Goal: Transaction & Acquisition: Purchase product/service

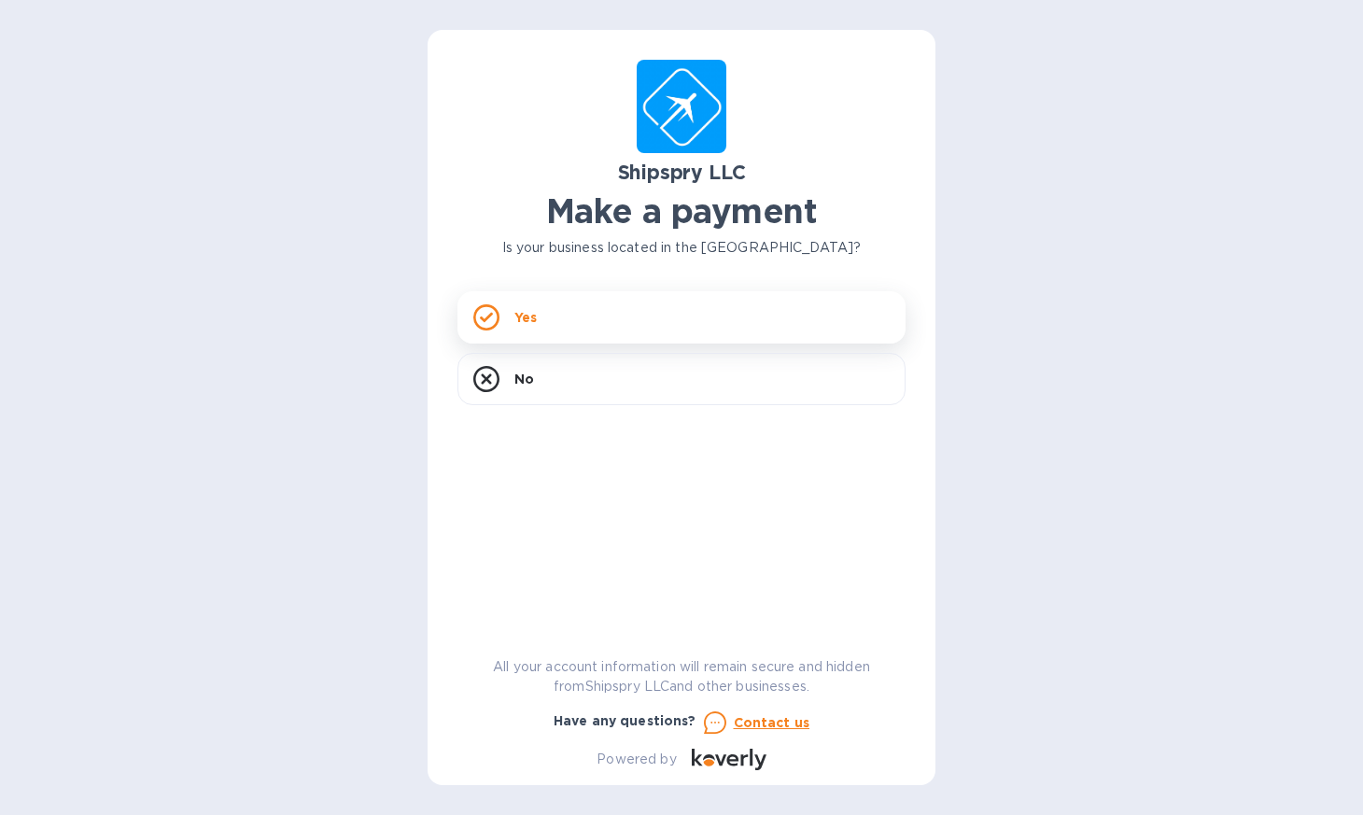
click at [509, 308] on div "Yes" at bounding box center [682, 317] width 448 height 52
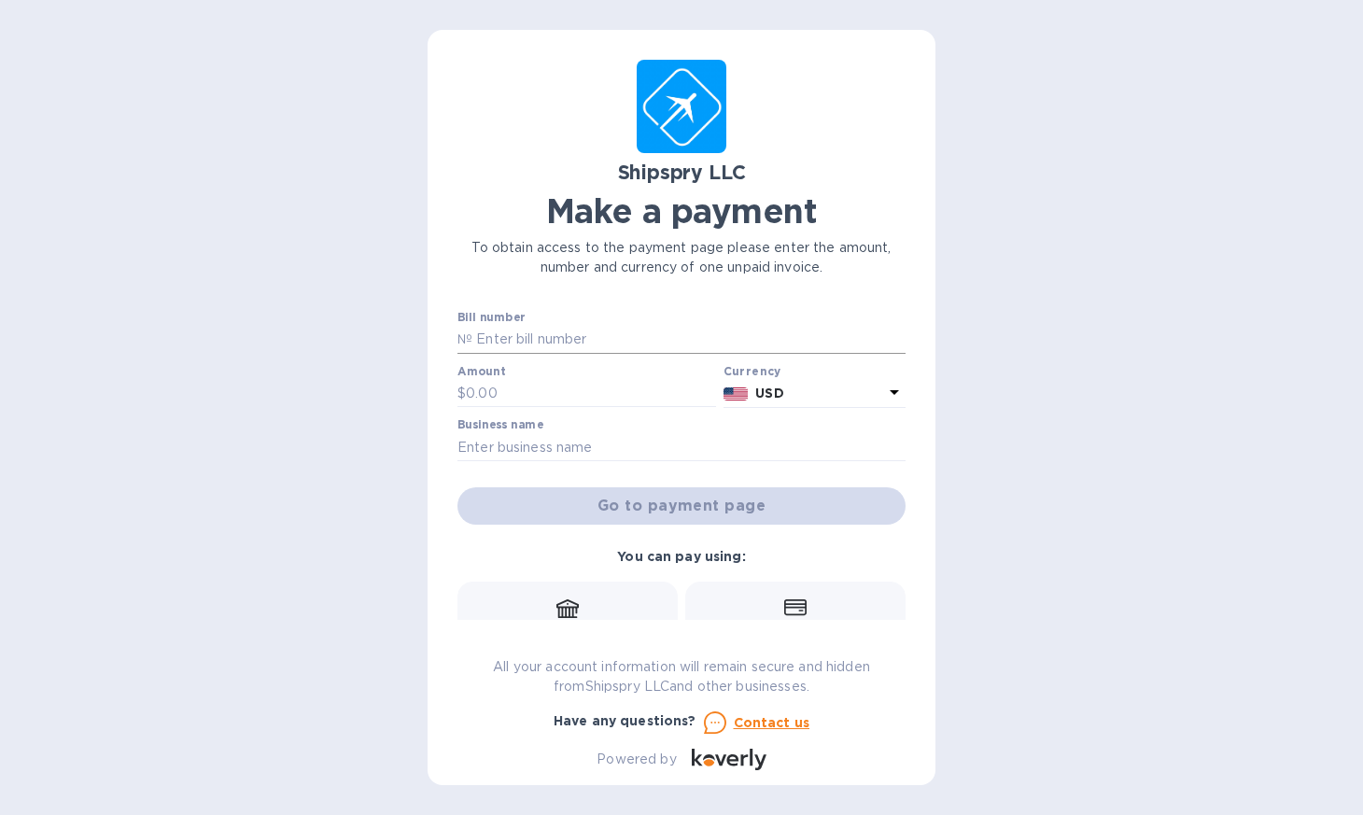
click at [525, 339] on input "text" at bounding box center [688, 340] width 433 height 28
click at [462, 341] on p "№" at bounding box center [465, 340] width 15 height 20
paste input "No:40174C"
click at [498, 343] on input "No:40174C" at bounding box center [688, 340] width 433 height 28
type input "40174C"
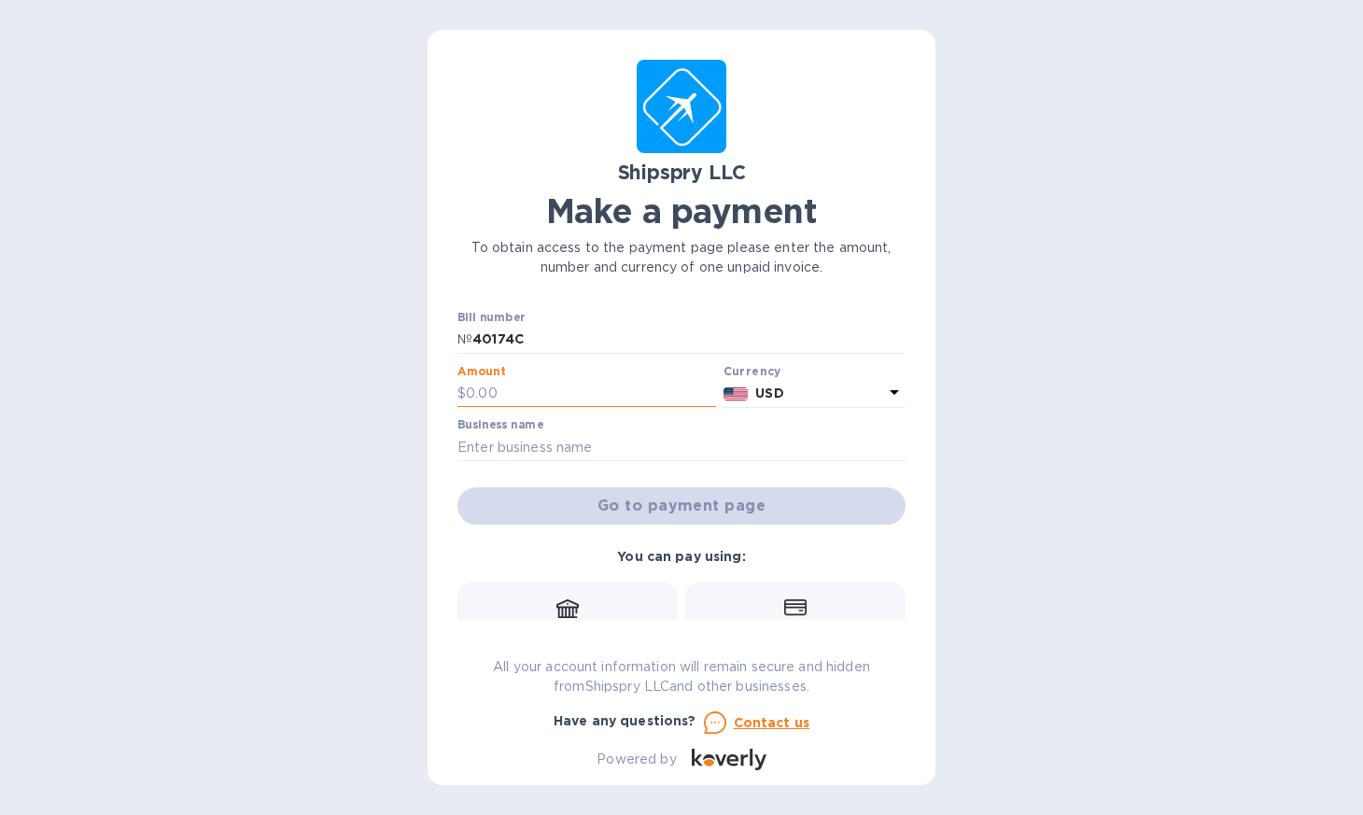
click at [501, 392] on input "text" at bounding box center [591, 394] width 250 height 28
type input "1,447"
click at [566, 444] on input "text" at bounding box center [682, 447] width 448 height 28
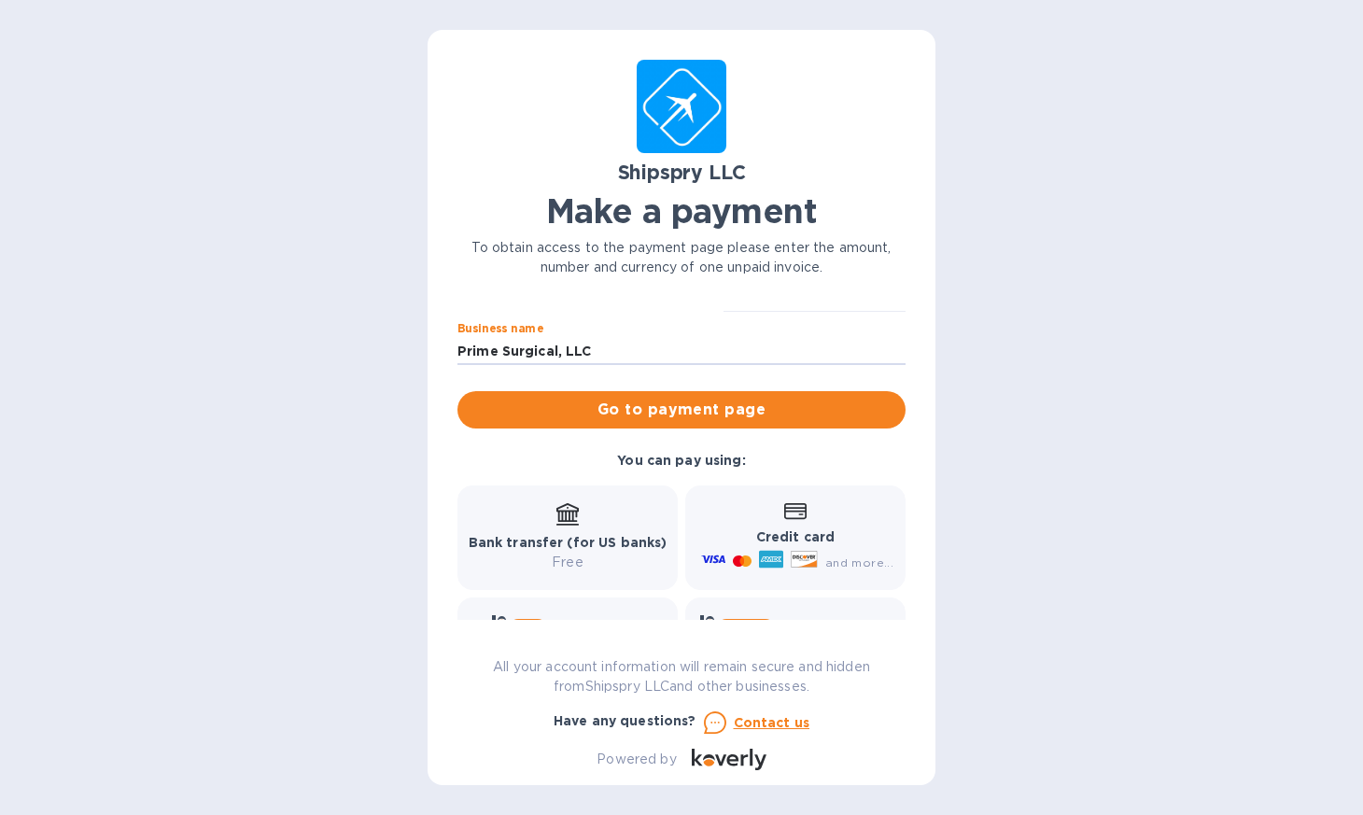
scroll to position [100, 0]
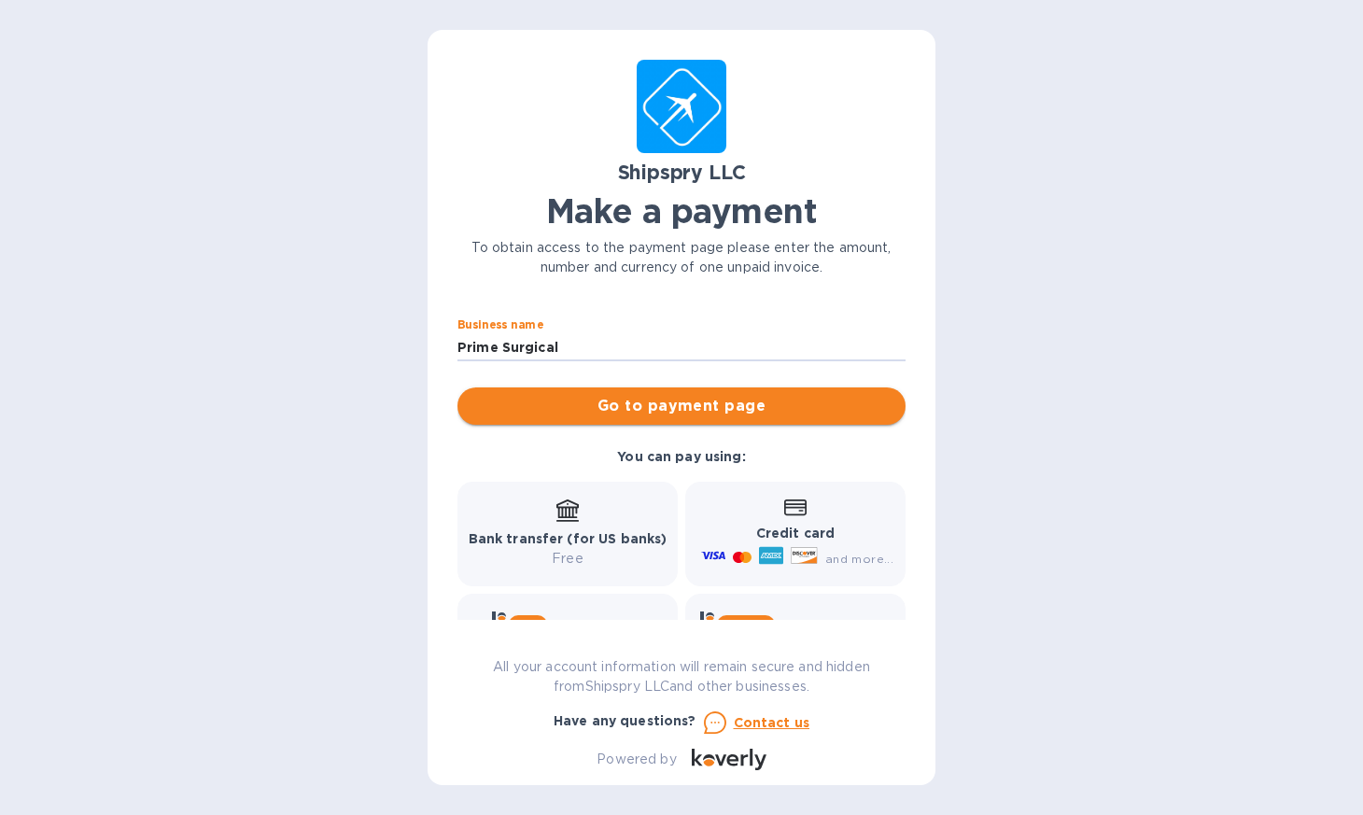
type input "Prime Surgical"
click at [650, 403] on span "Go to payment page" at bounding box center [681, 406] width 418 height 22
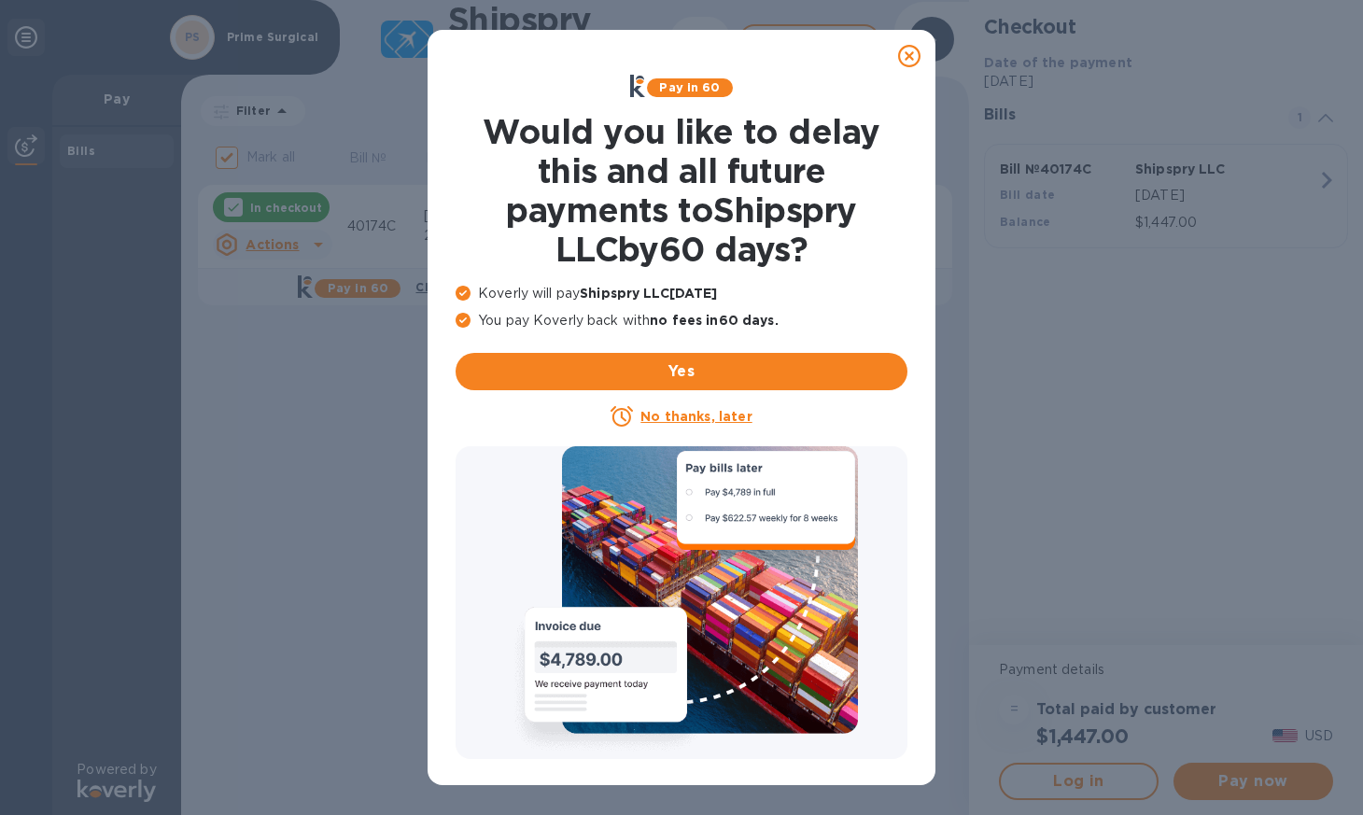
click at [915, 49] on icon at bounding box center [909, 56] width 22 height 22
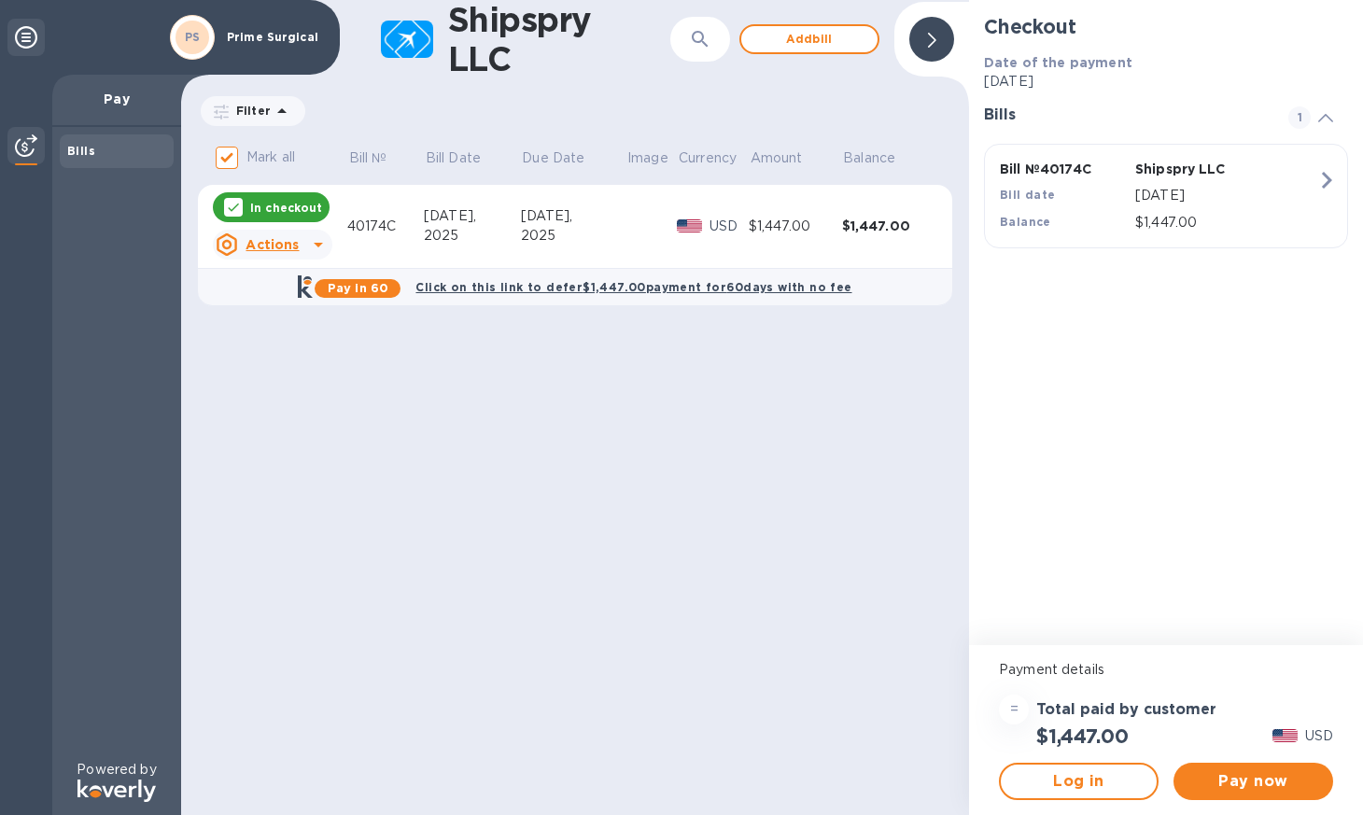
click at [259, 241] on u "Actions" at bounding box center [272, 244] width 53 height 15
click at [560, 367] on div at bounding box center [681, 407] width 1363 height 815
click at [1256, 775] on span "Pay now" at bounding box center [1254, 781] width 130 height 22
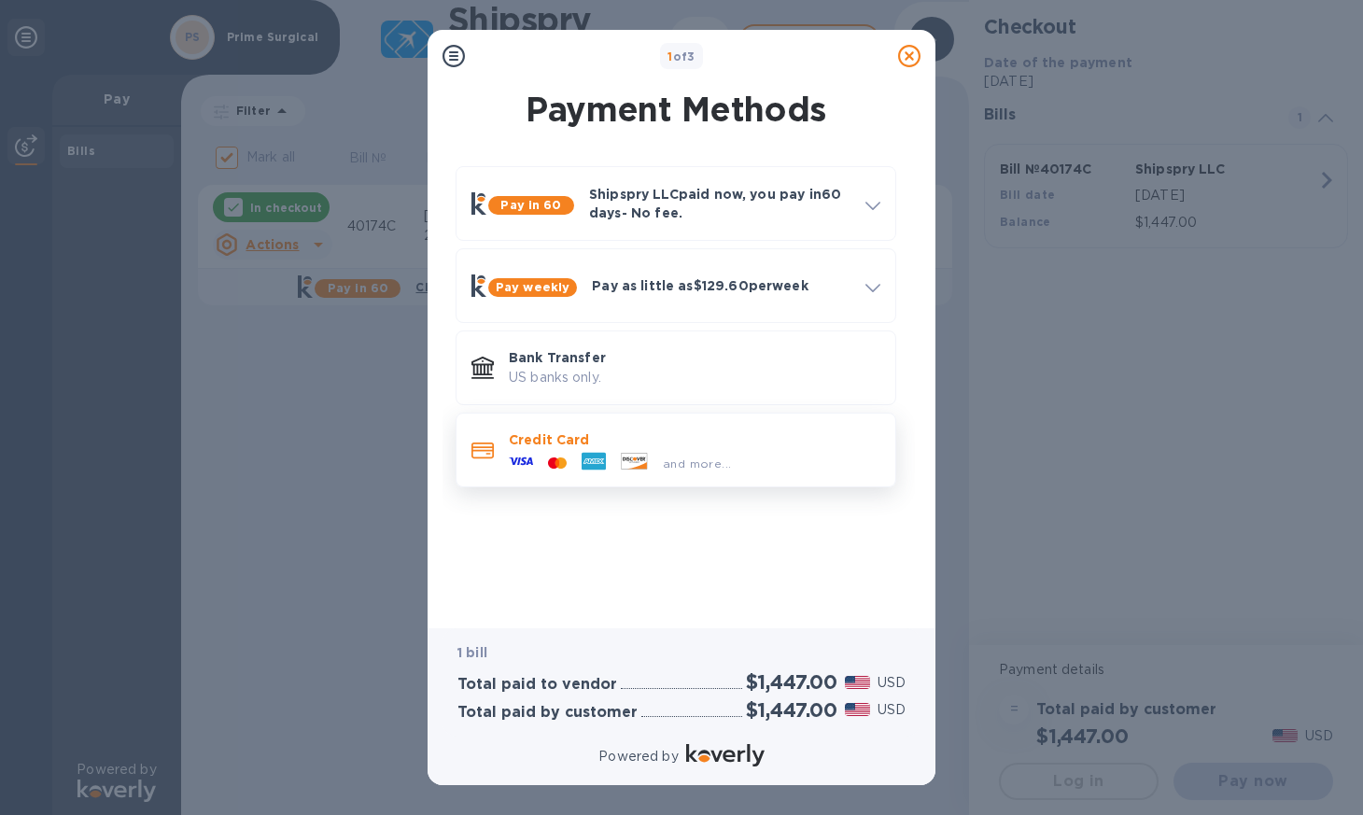
click at [528, 434] on p "Credit Card" at bounding box center [695, 439] width 372 height 19
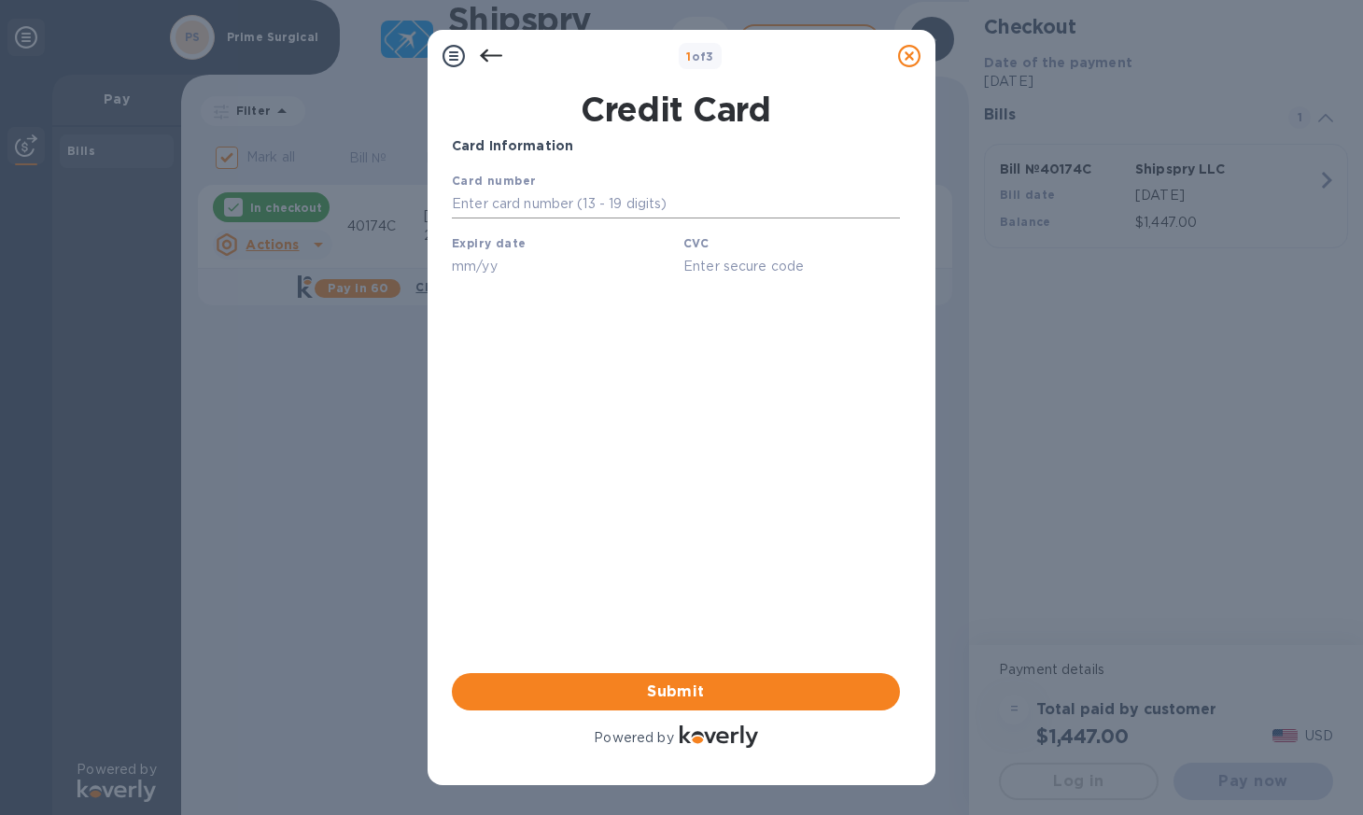
click at [481, 199] on input "text" at bounding box center [676, 204] width 448 height 28
type input "[CREDIT_CARD_NUMBER]"
click at [468, 261] on input "text" at bounding box center [560, 266] width 217 height 28
type input "06/29"
click at [754, 261] on input "text" at bounding box center [791, 266] width 217 height 28
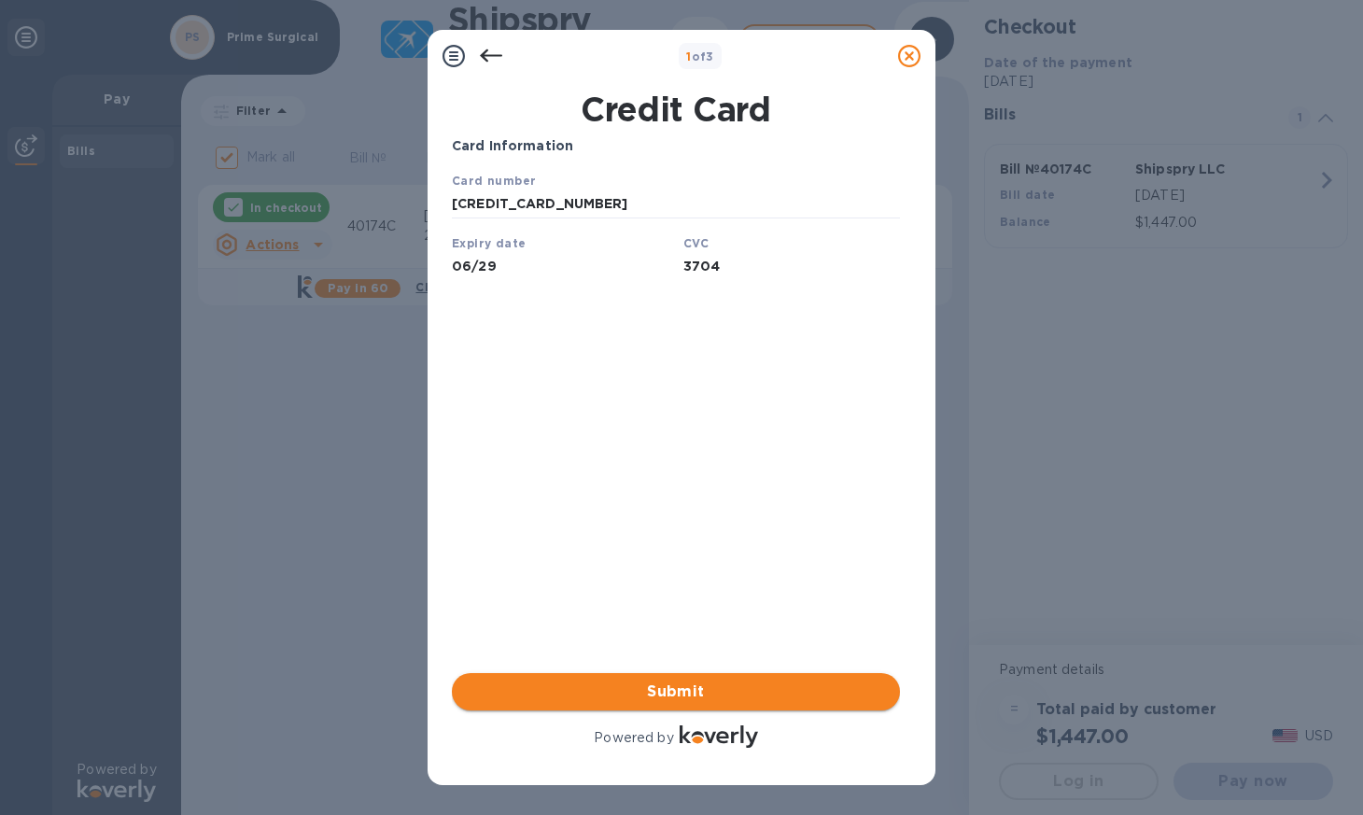
type input "3704"
click at [723, 689] on span "Submit" at bounding box center [676, 692] width 418 height 22
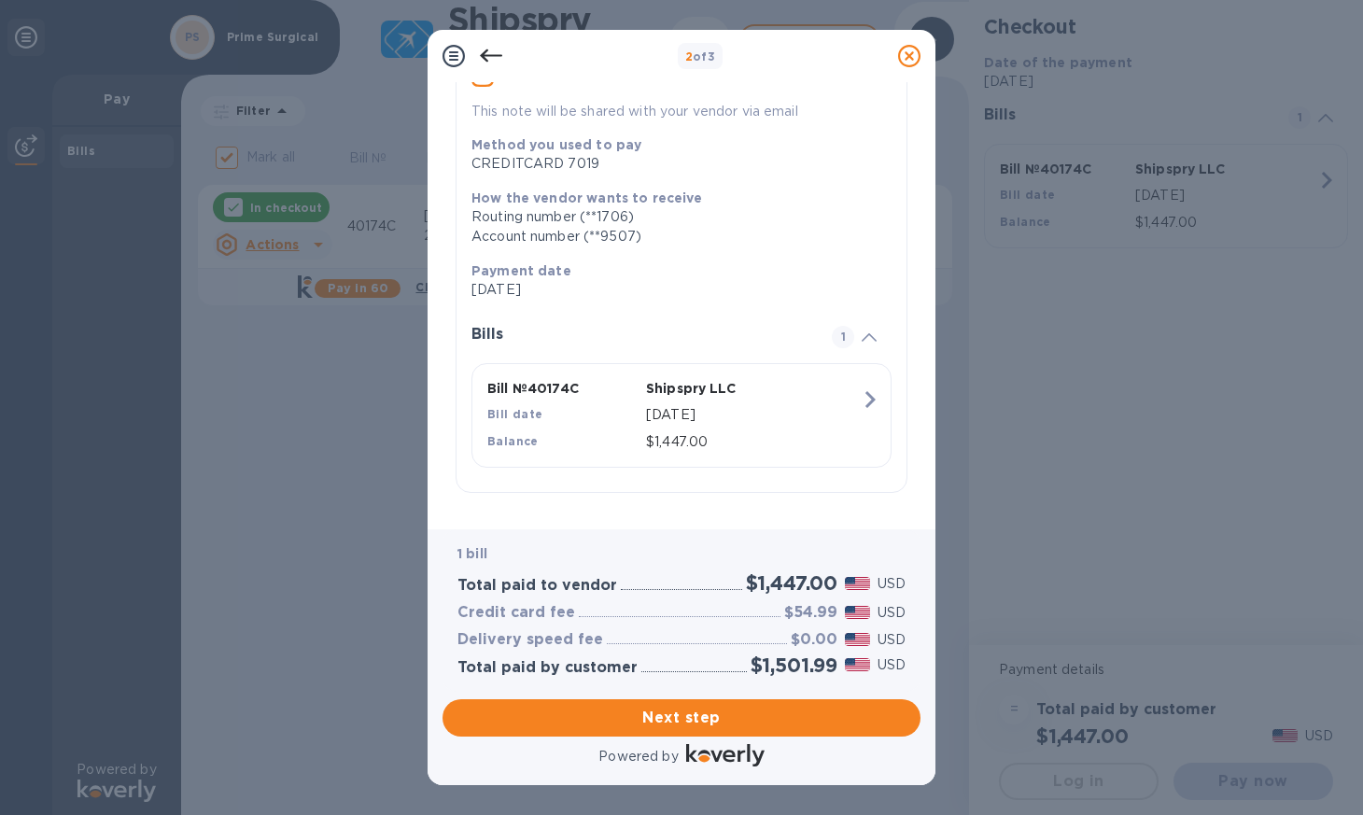
scroll to position [186, 0]
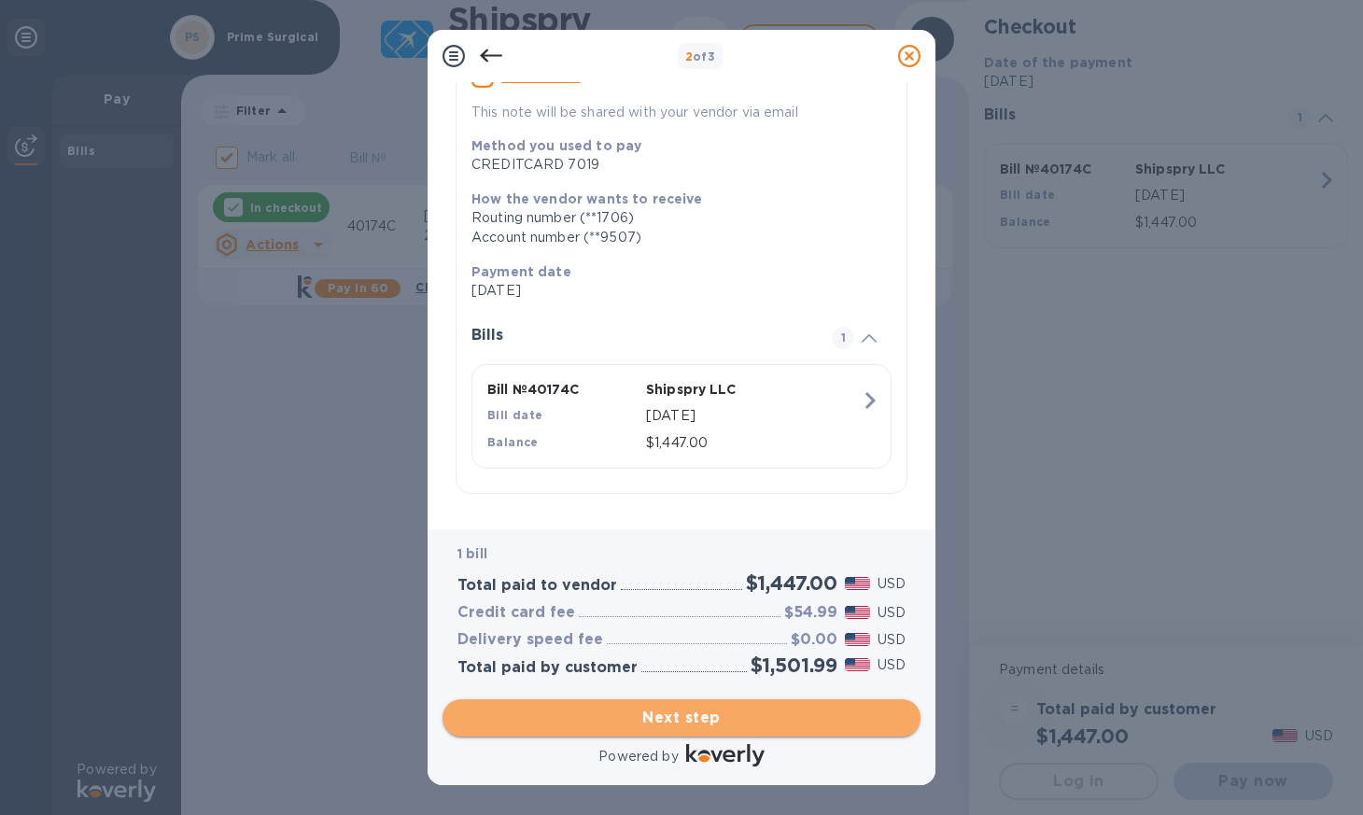
click at [695, 712] on span "Next step" at bounding box center [682, 718] width 448 height 22
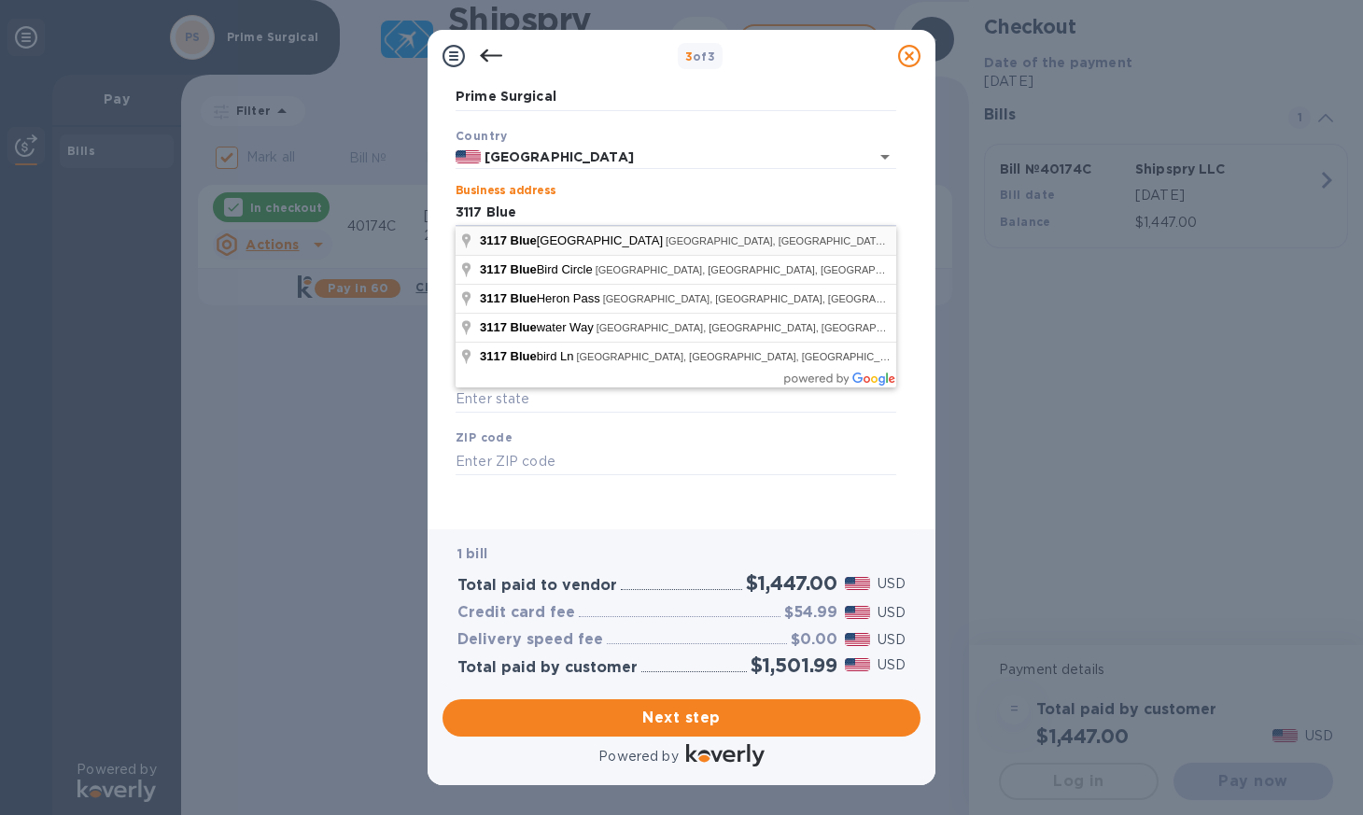
type input "[STREET_ADDRESS]"
type input "[GEOGRAPHIC_DATA]"
type input "AL"
type input "35243"
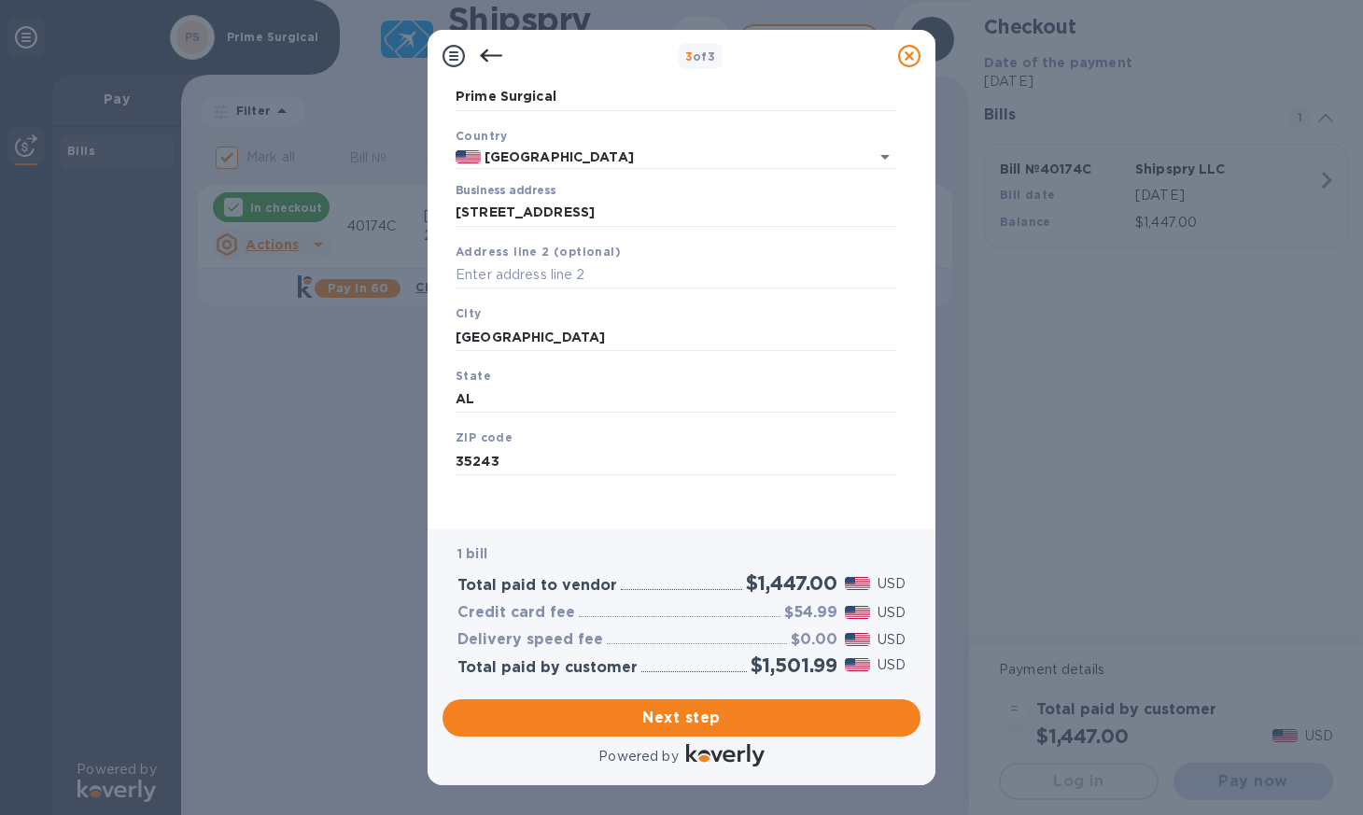
scroll to position [0, 0]
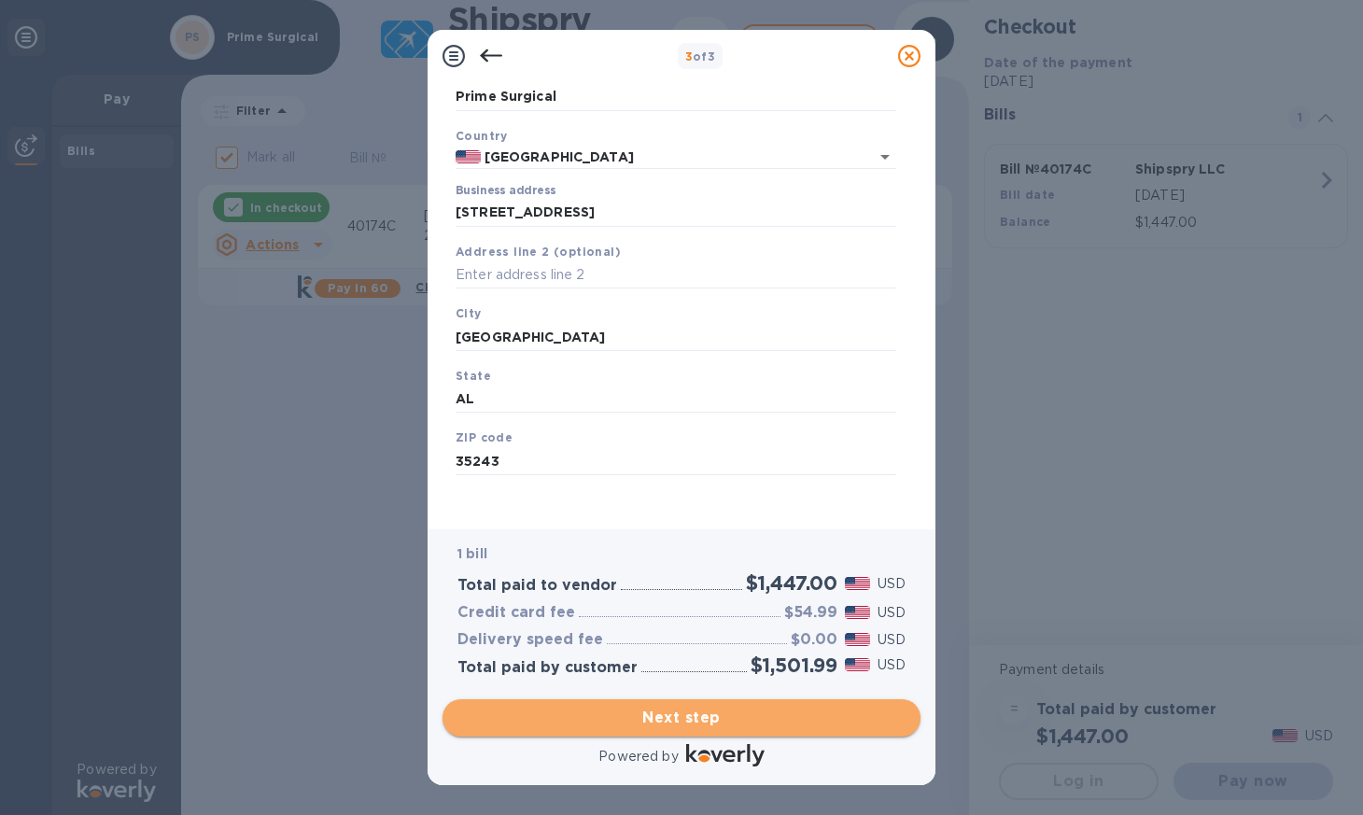
click at [698, 721] on span "Next step" at bounding box center [682, 718] width 448 height 22
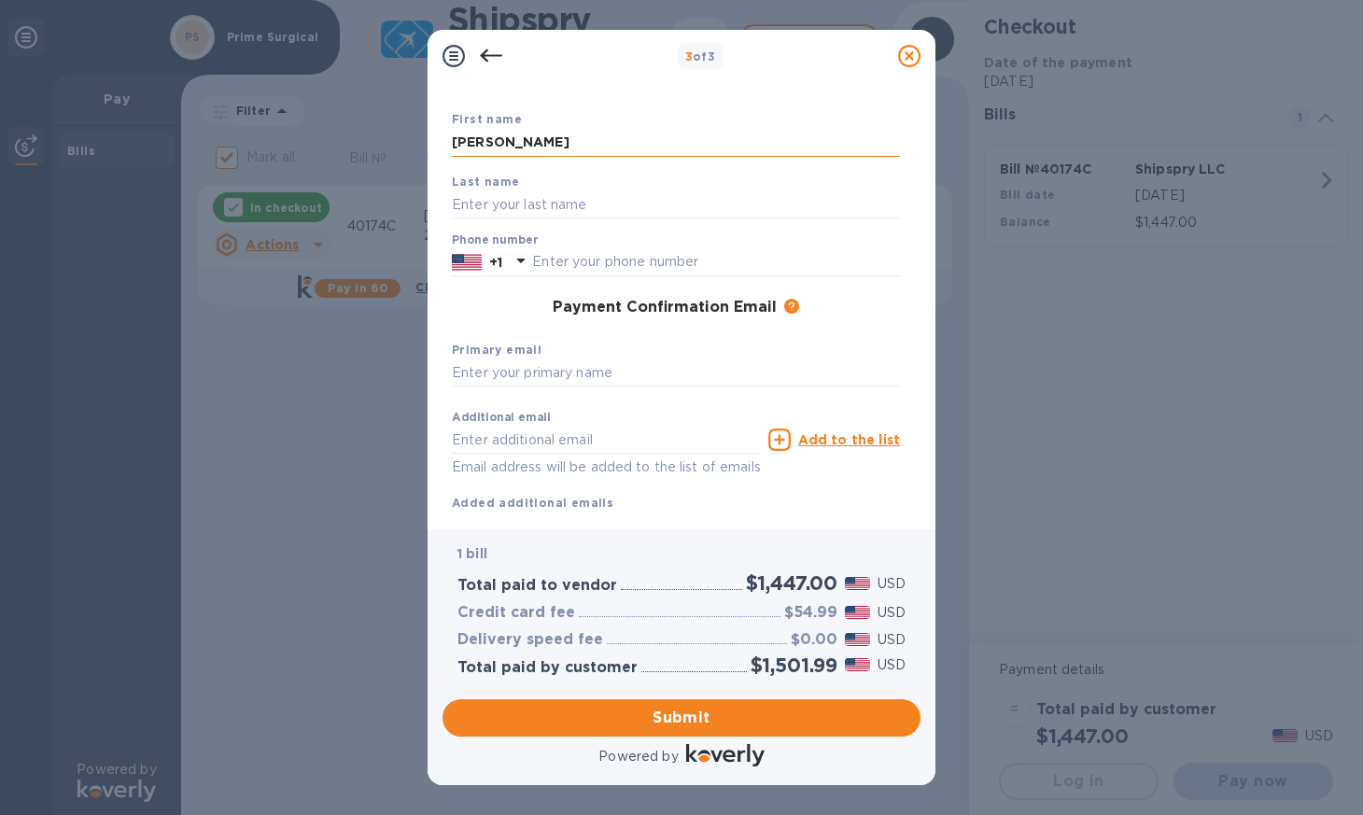
type input "[PERSON_NAME]"
type input "2057750160"
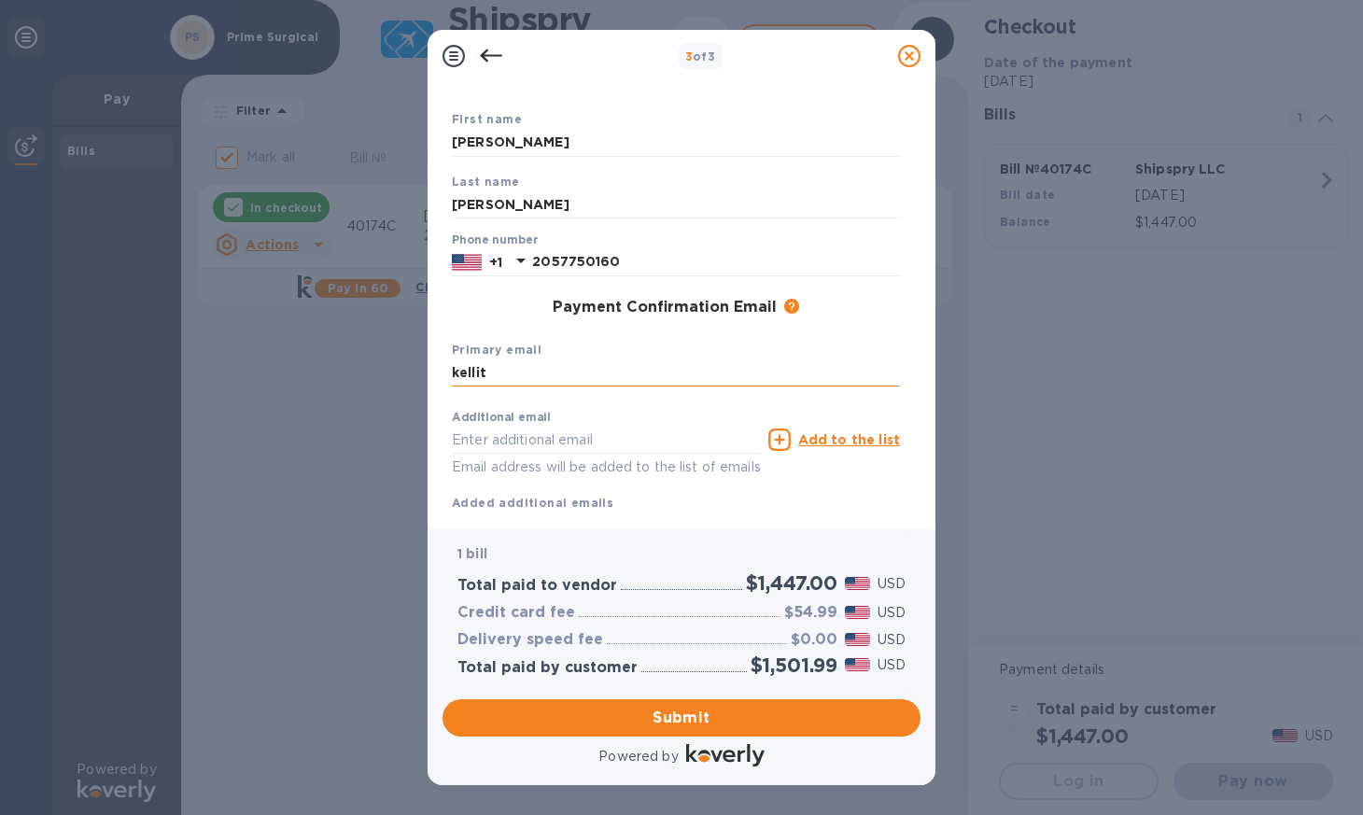
type input "[PERSON_NAME]"
type input "[EMAIL_ADDRESS][DOMAIN_NAME][US_STATE]"
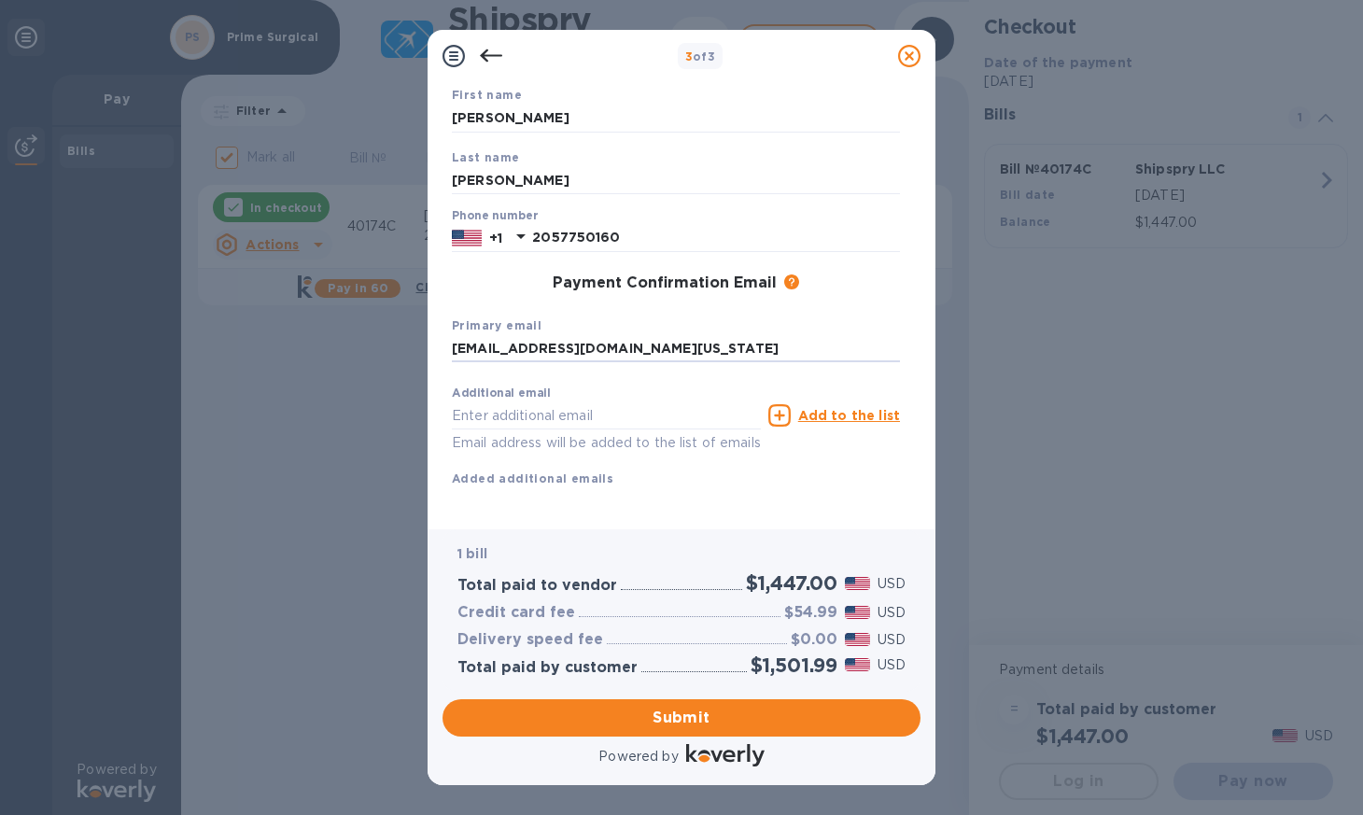
scroll to position [116, 0]
click at [614, 374] on div "Additional email Email address will be added to the list of emails" at bounding box center [606, 416] width 317 height 84
click at [473, 412] on input "text" at bounding box center [606, 416] width 309 height 28
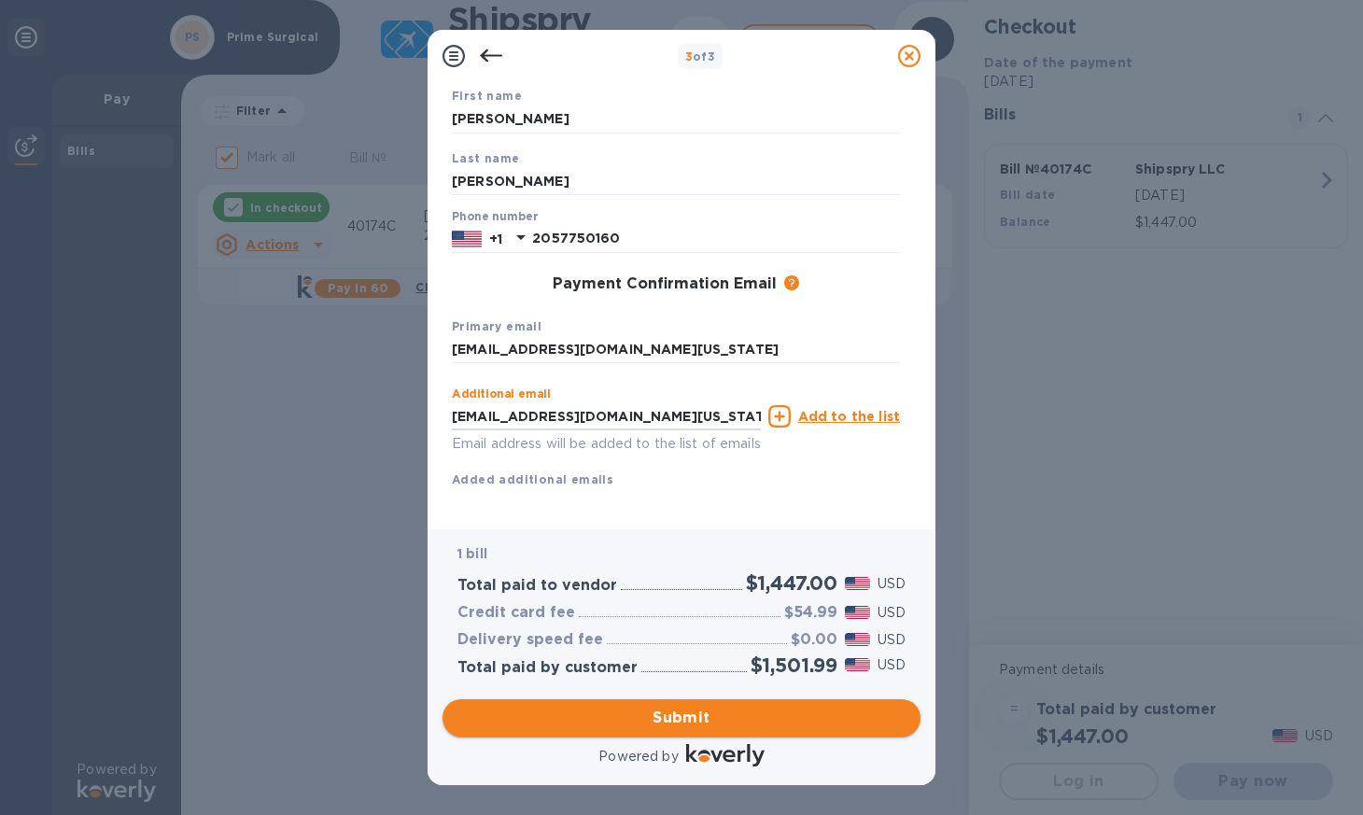
type input "[EMAIL_ADDRESS][DOMAIN_NAME][US_STATE]"
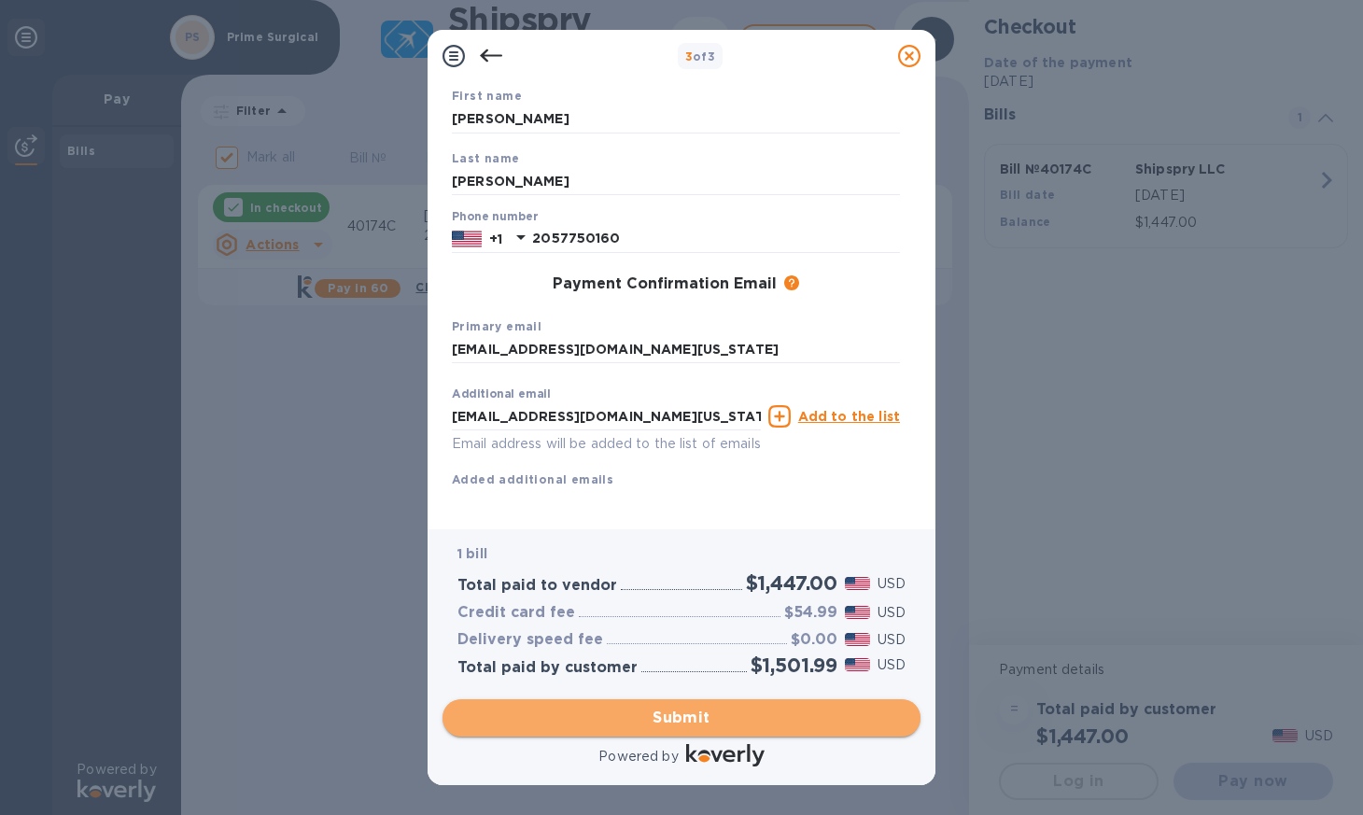
click at [686, 719] on span "Submit" at bounding box center [682, 718] width 448 height 22
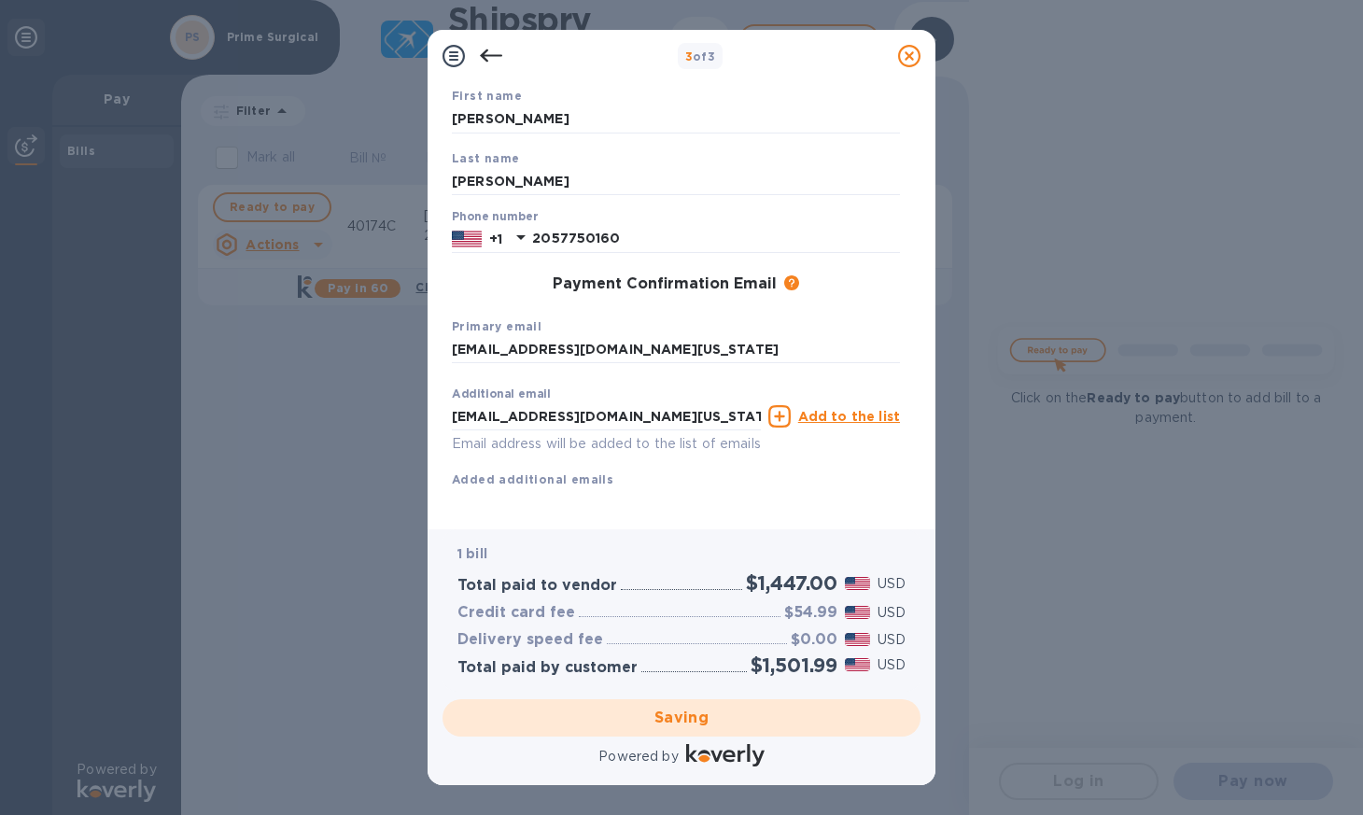
checkbox input "false"
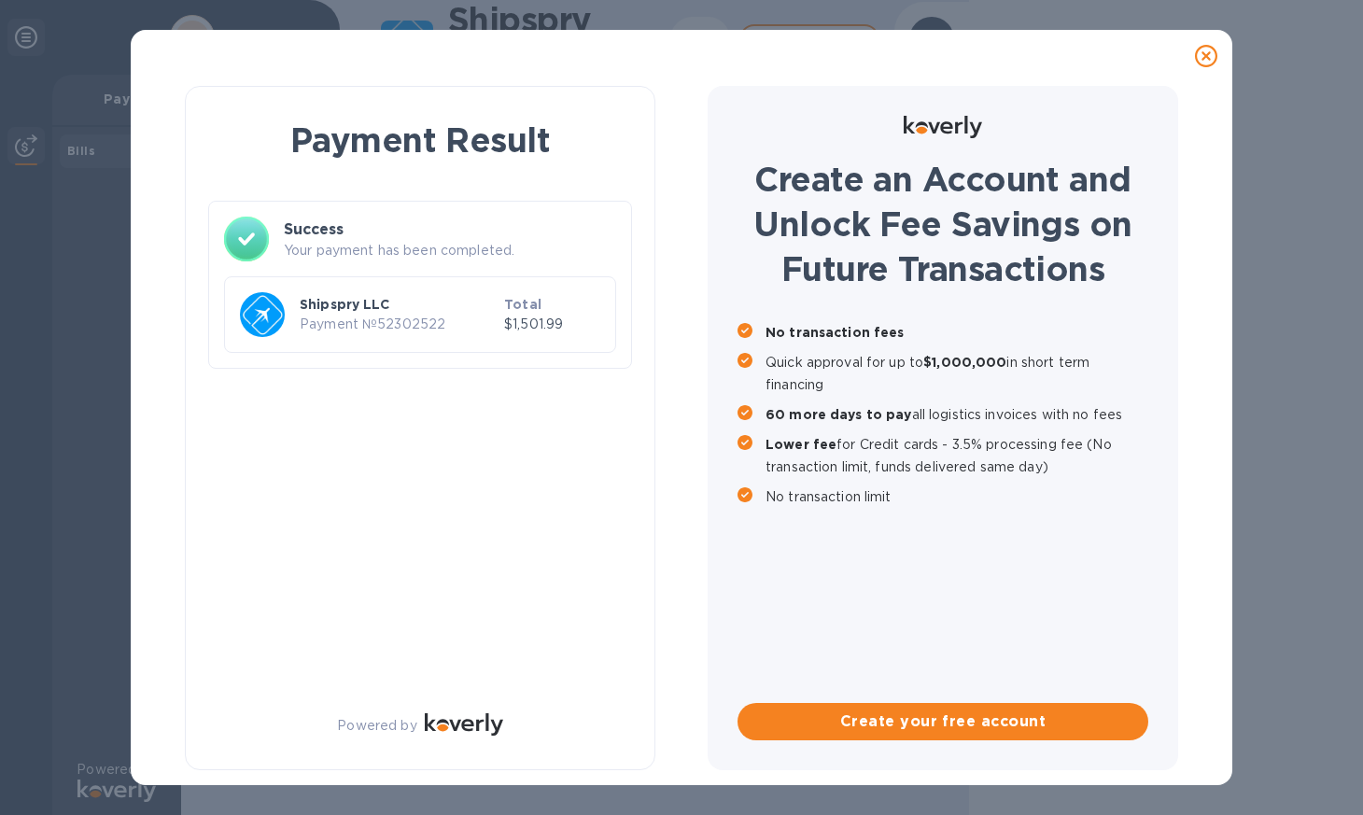
click at [1204, 50] on icon at bounding box center [1206, 56] width 22 height 22
